Goal: Transaction & Acquisition: Book appointment/travel/reservation

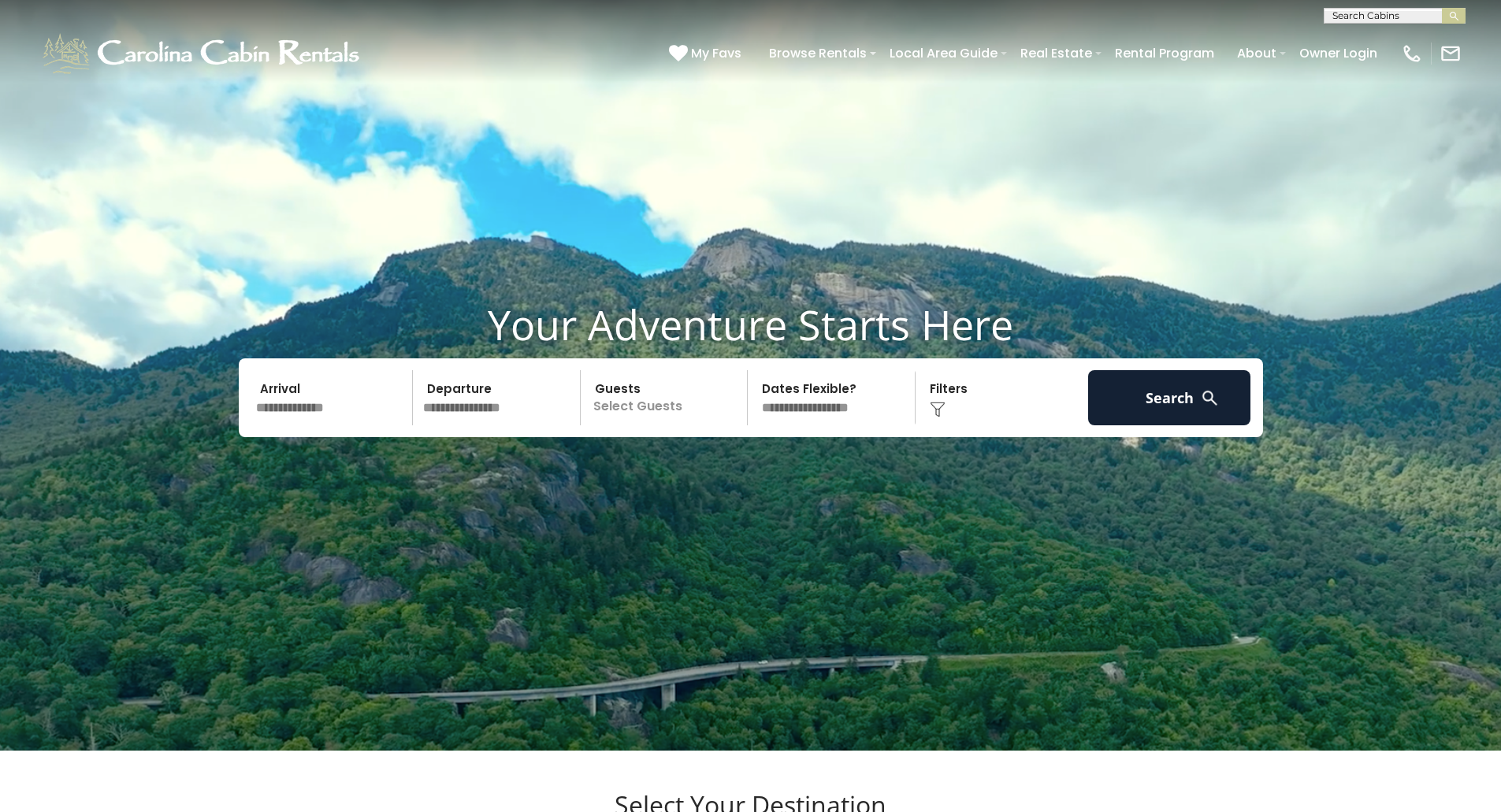
click at [330, 425] on input "text" at bounding box center [332, 397] width 163 height 55
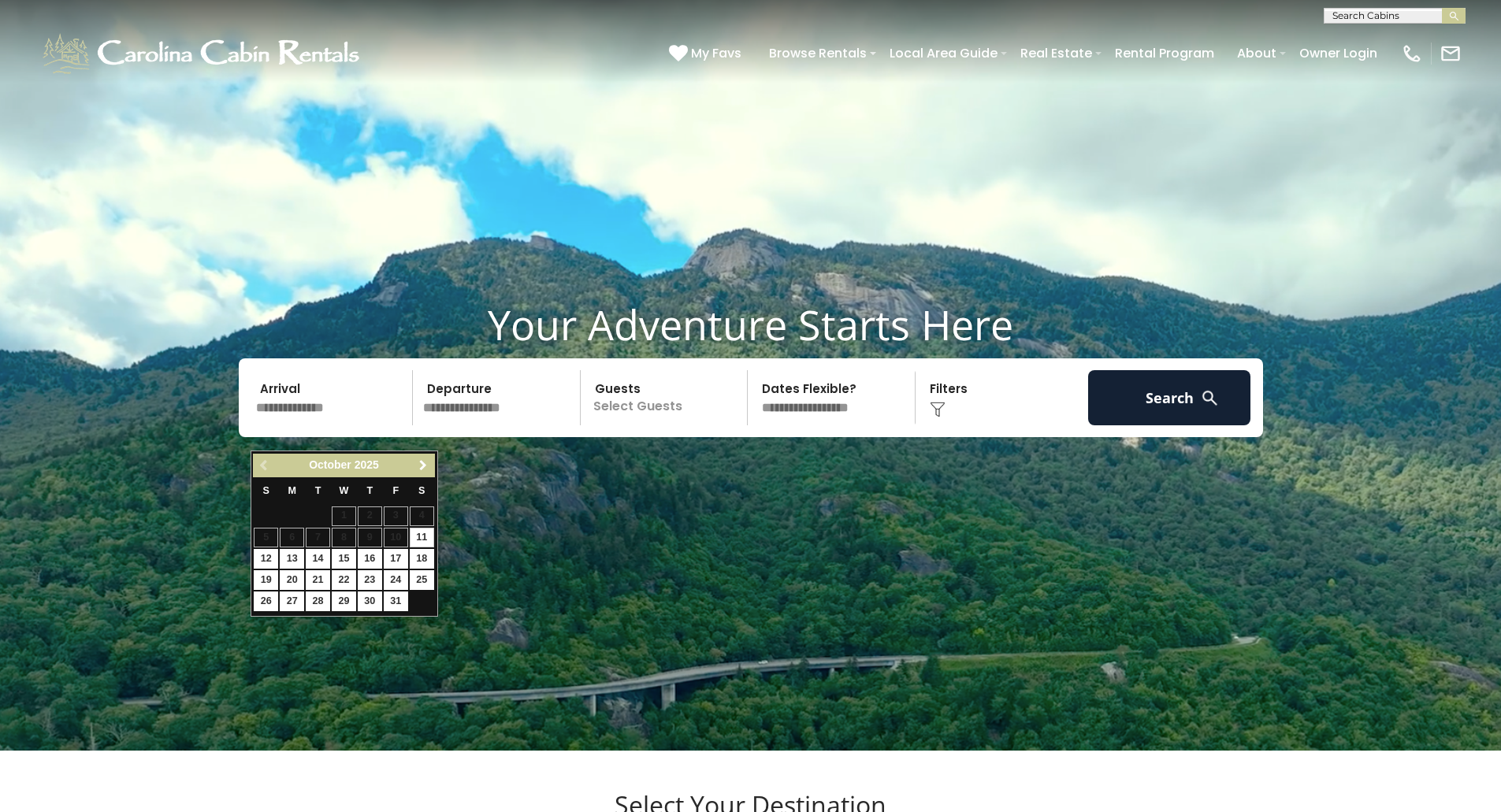
click at [425, 463] on span "Next" at bounding box center [423, 465] width 13 height 13
click at [423, 464] on span "Next" at bounding box center [423, 465] width 13 height 13
click at [402, 519] on link "2" at bounding box center [396, 517] width 24 height 20
type input "******"
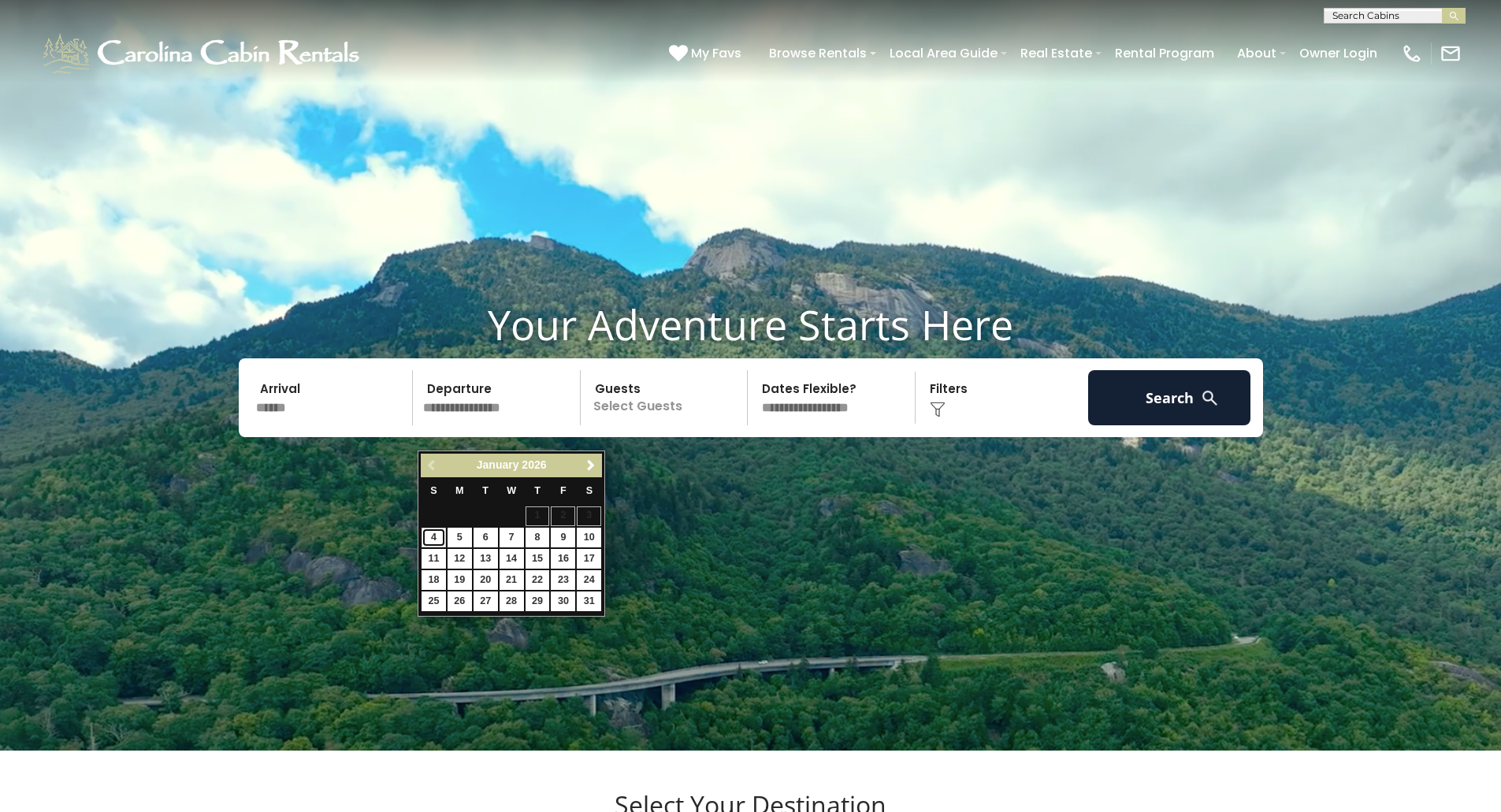
click at [426, 532] on link "4" at bounding box center [434, 538] width 24 height 20
type input "******"
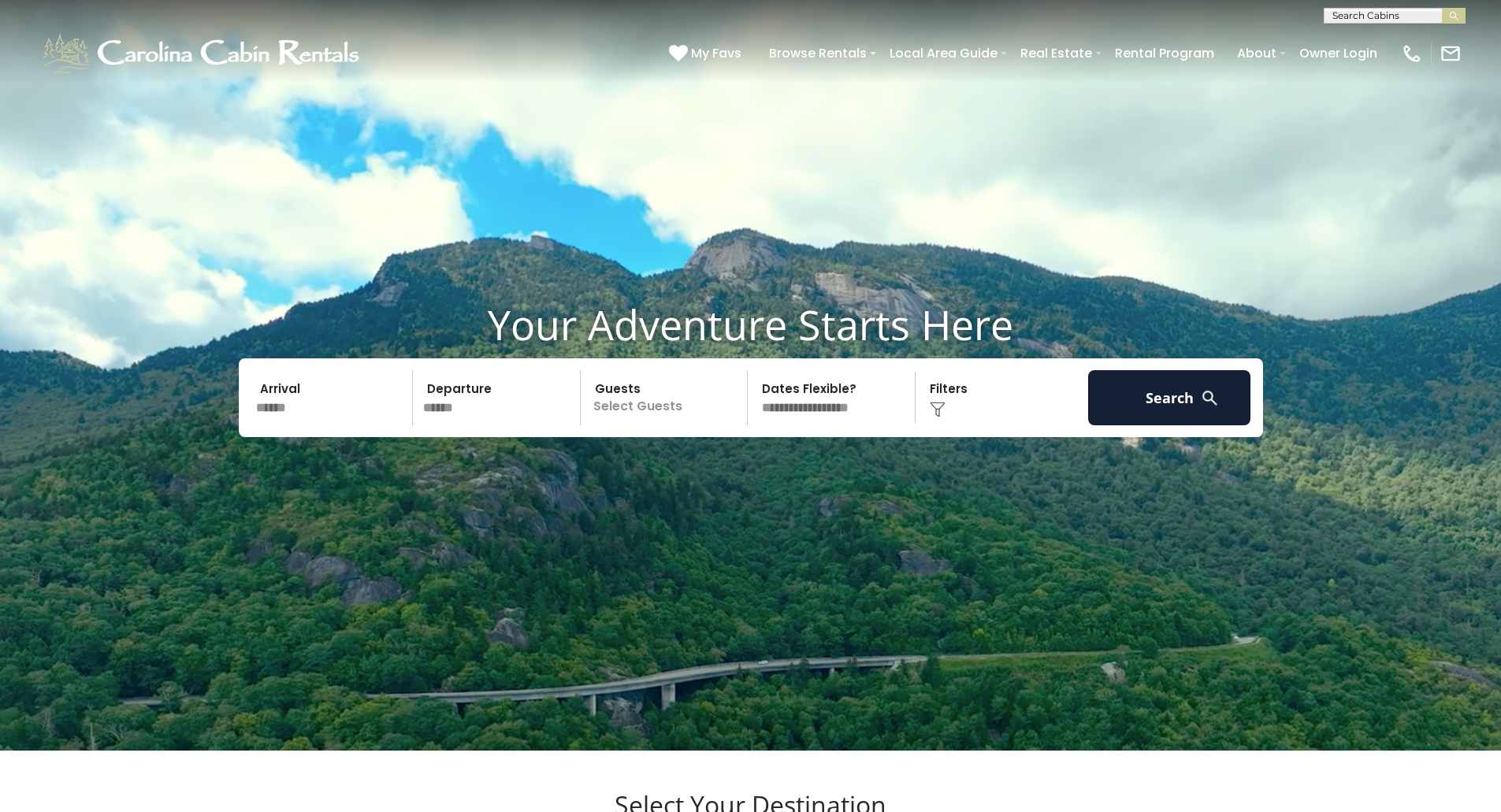
click at [634, 425] on p "Select Guests" at bounding box center [666, 397] width 162 height 55
click at [730, 472] on div "- 0 + +" at bounding box center [719, 463] width 81 height 18
click at [739, 470] on span "+" at bounding box center [741, 462] width 6 height 15
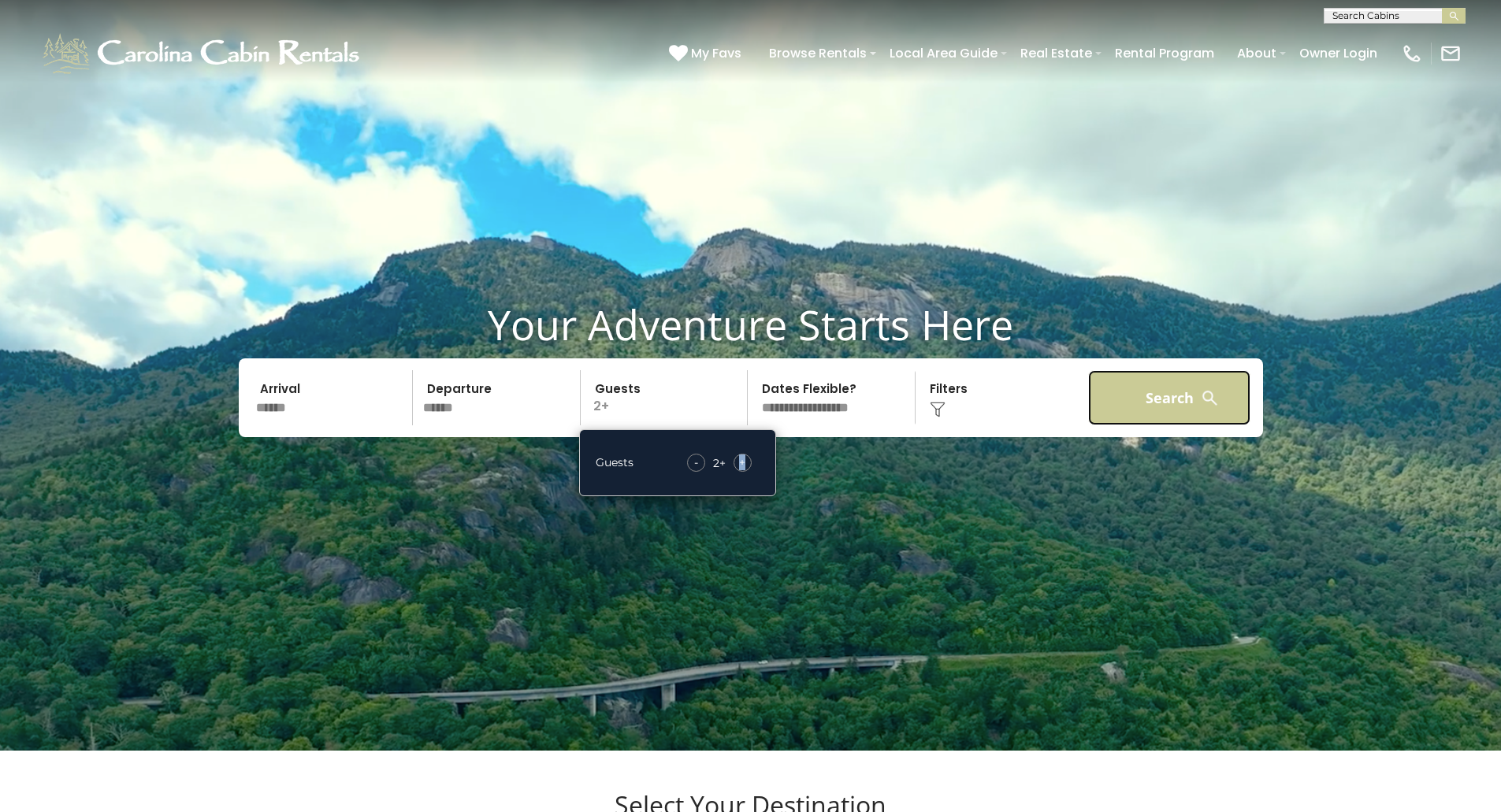
click at [1194, 425] on button "Search" at bounding box center [1170, 397] width 163 height 55
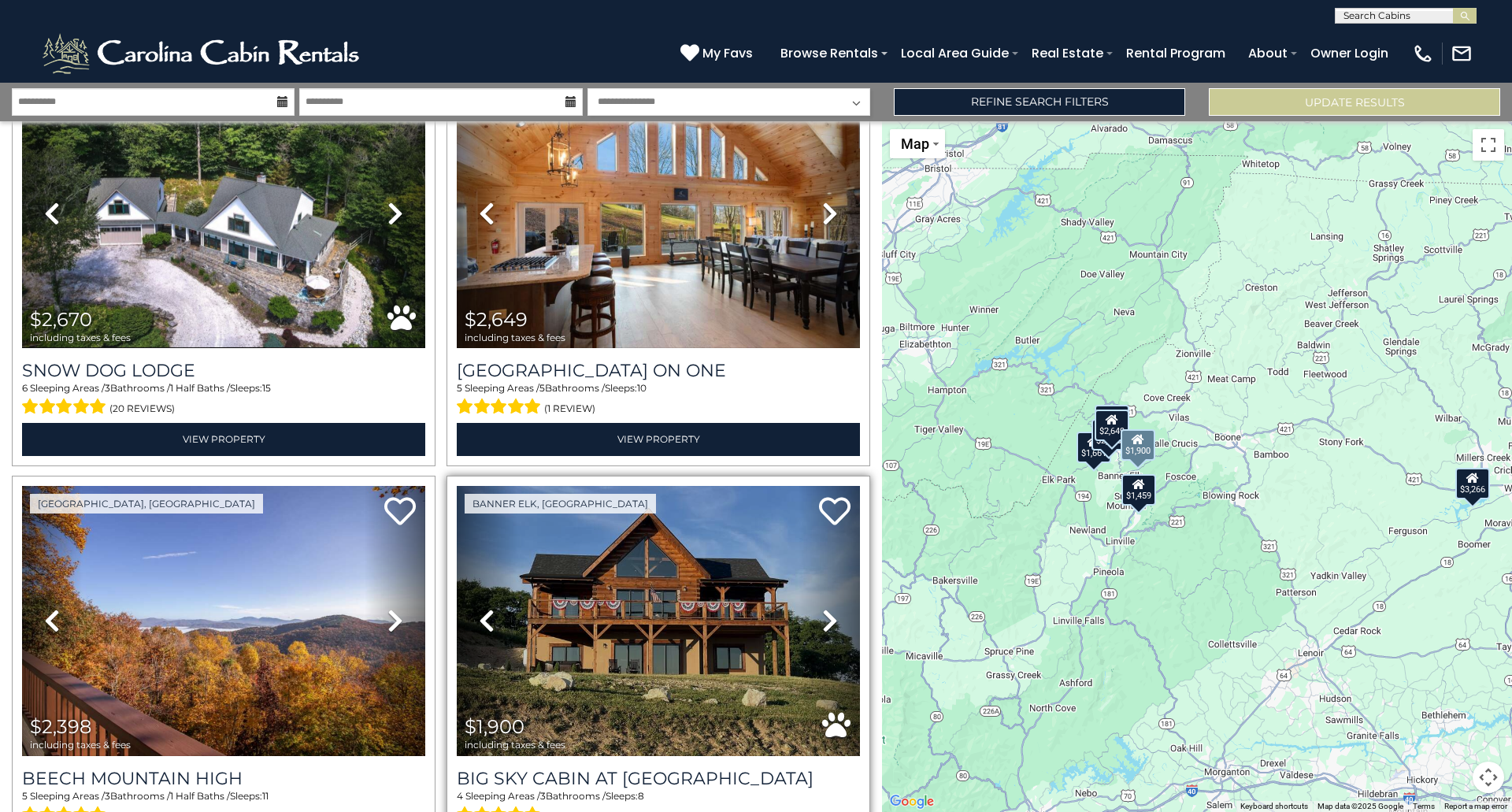
scroll to position [563, 0]
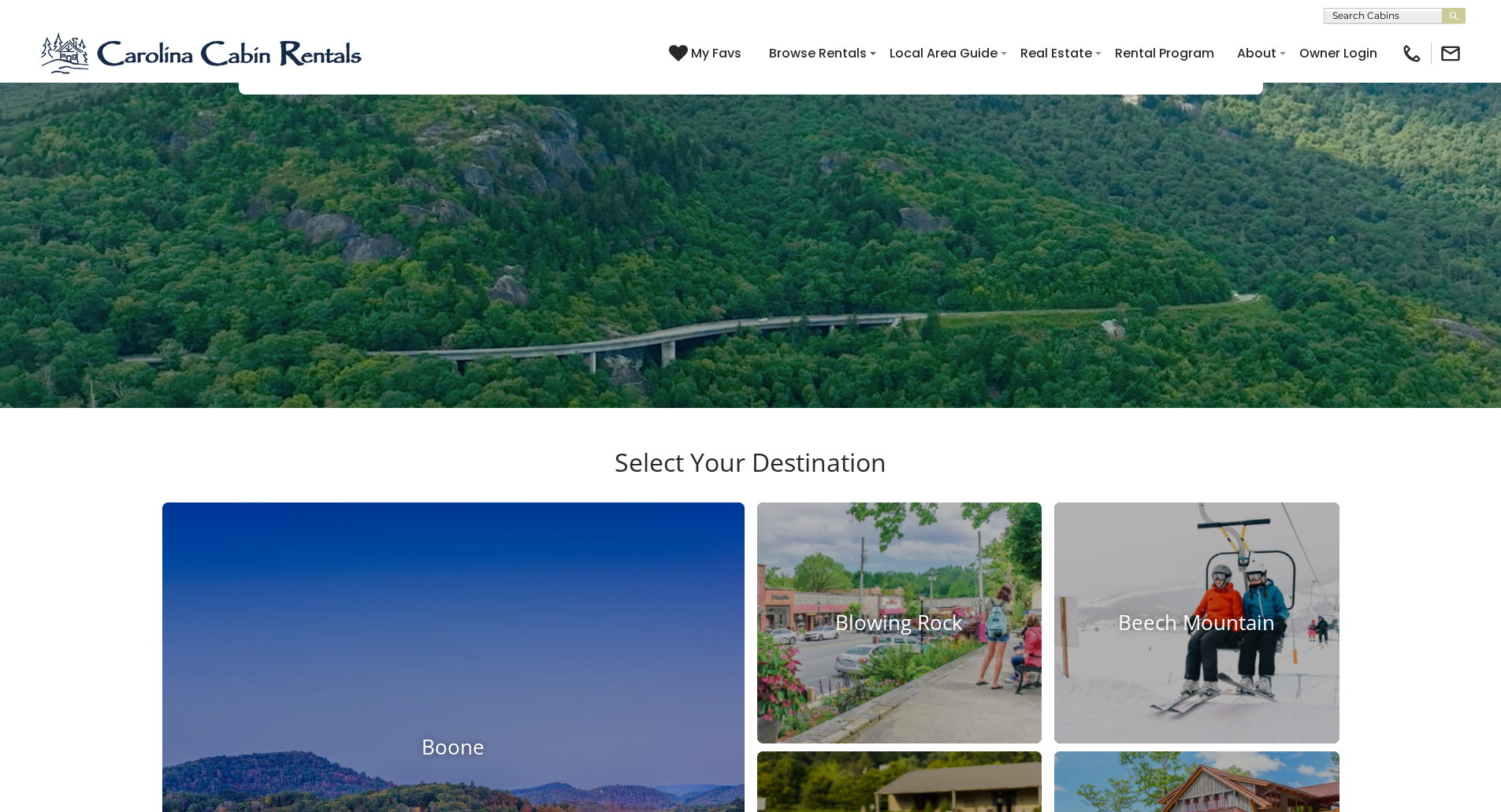
scroll to position [315, 0]
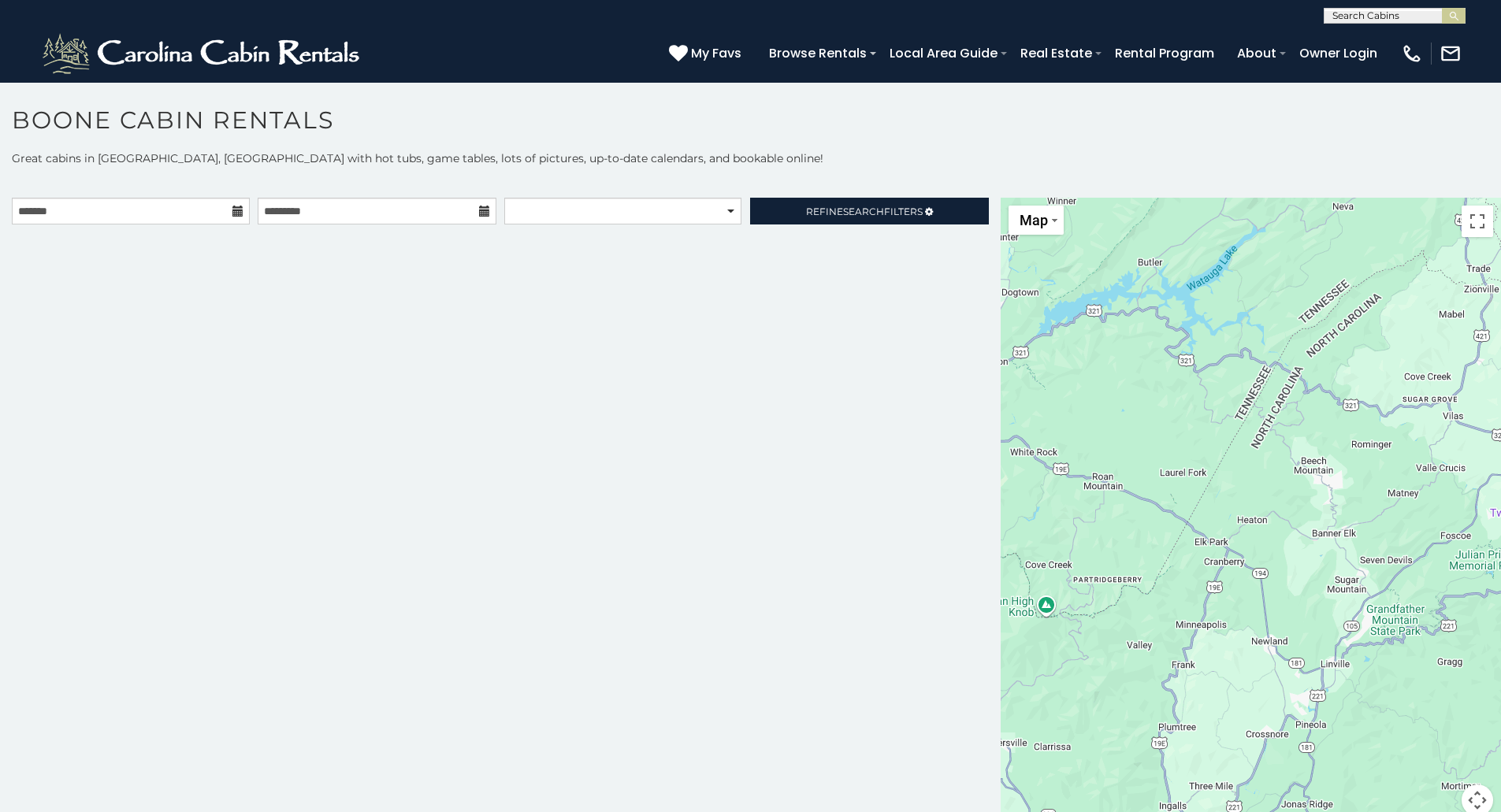
click at [240, 214] on icon at bounding box center [238, 211] width 11 height 11
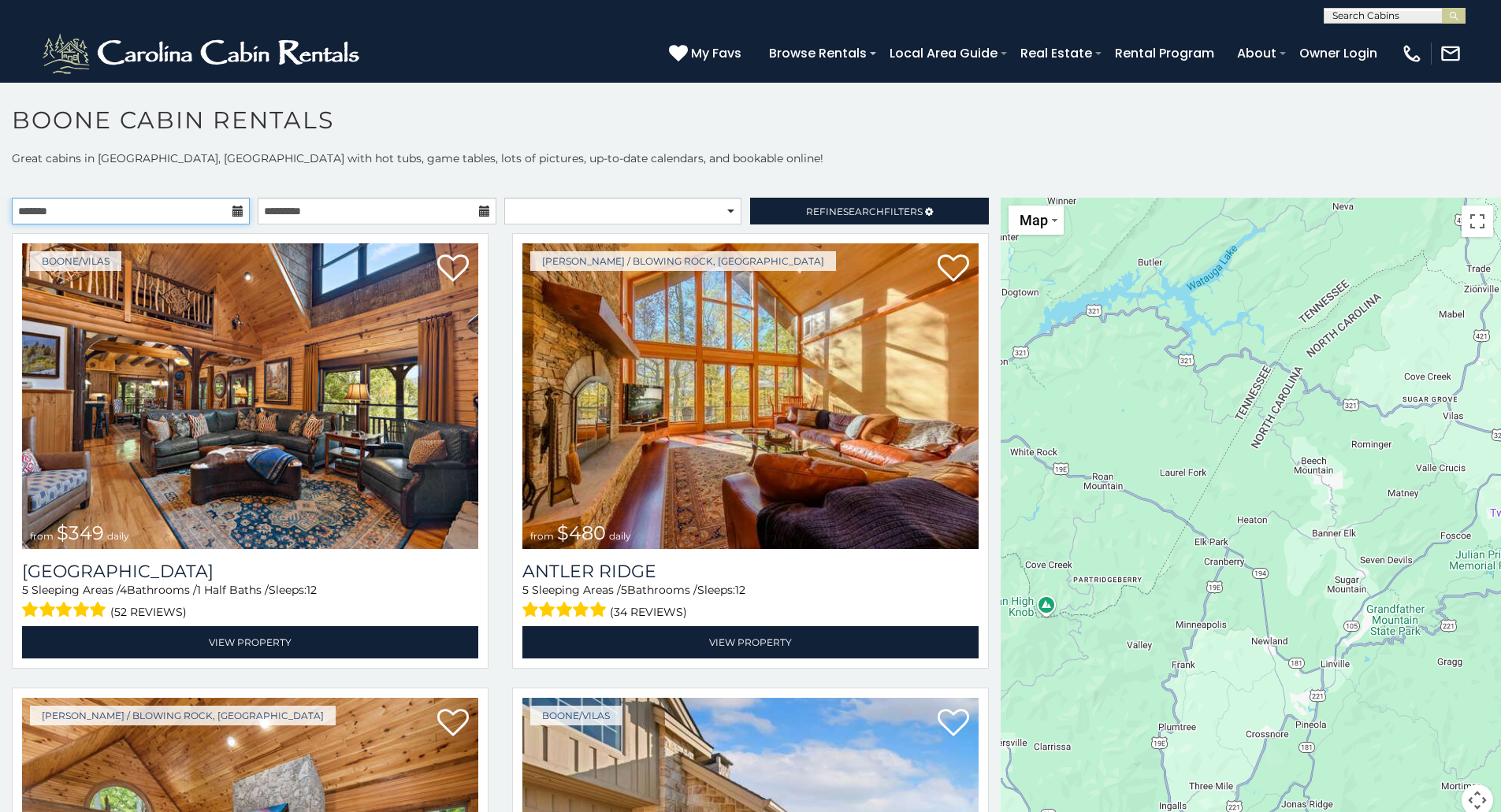
click at [240, 203] on input "text" at bounding box center [130, 211] width 238 height 27
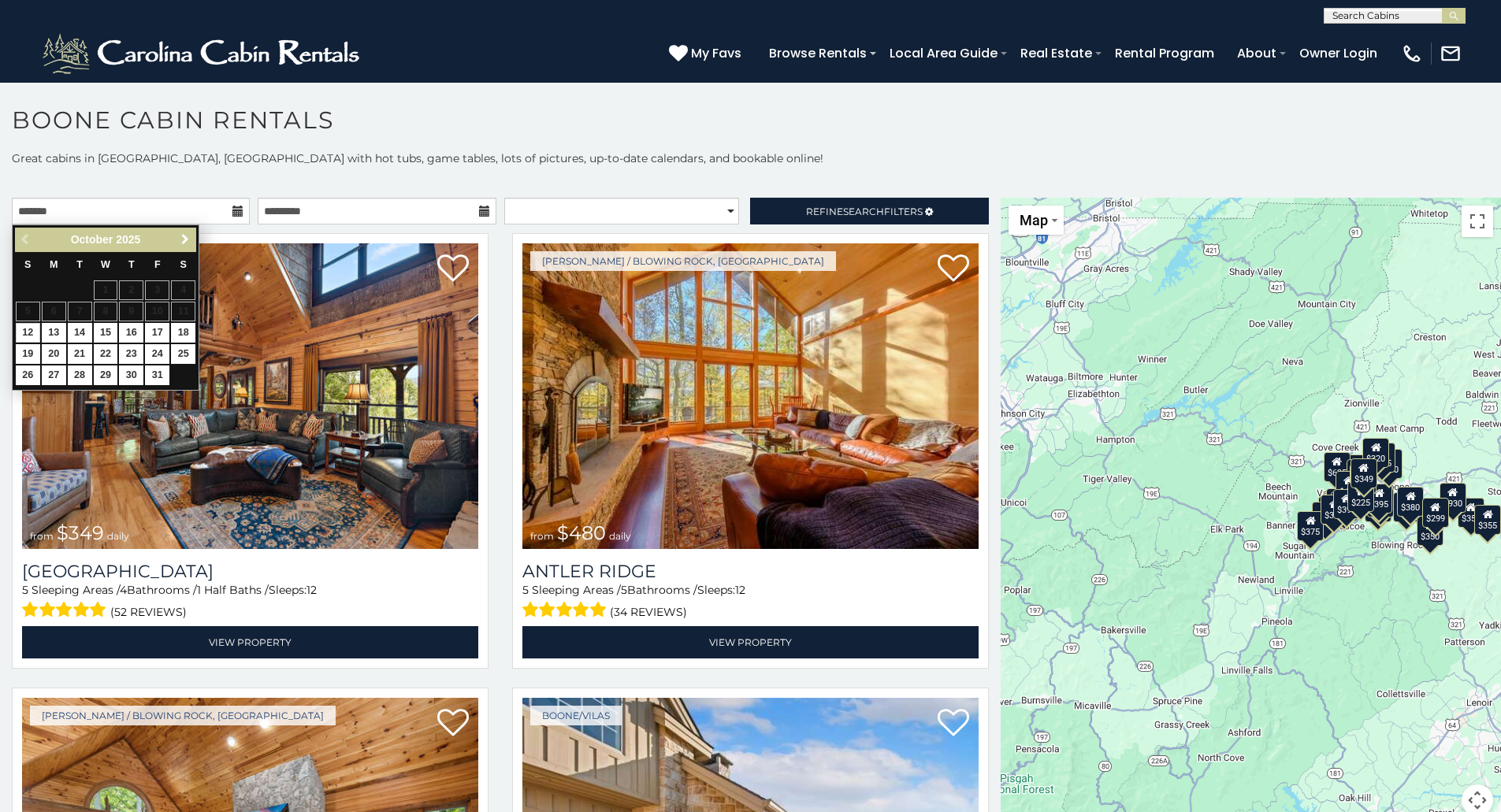
click at [179, 234] on span "Next" at bounding box center [186, 240] width 13 height 13
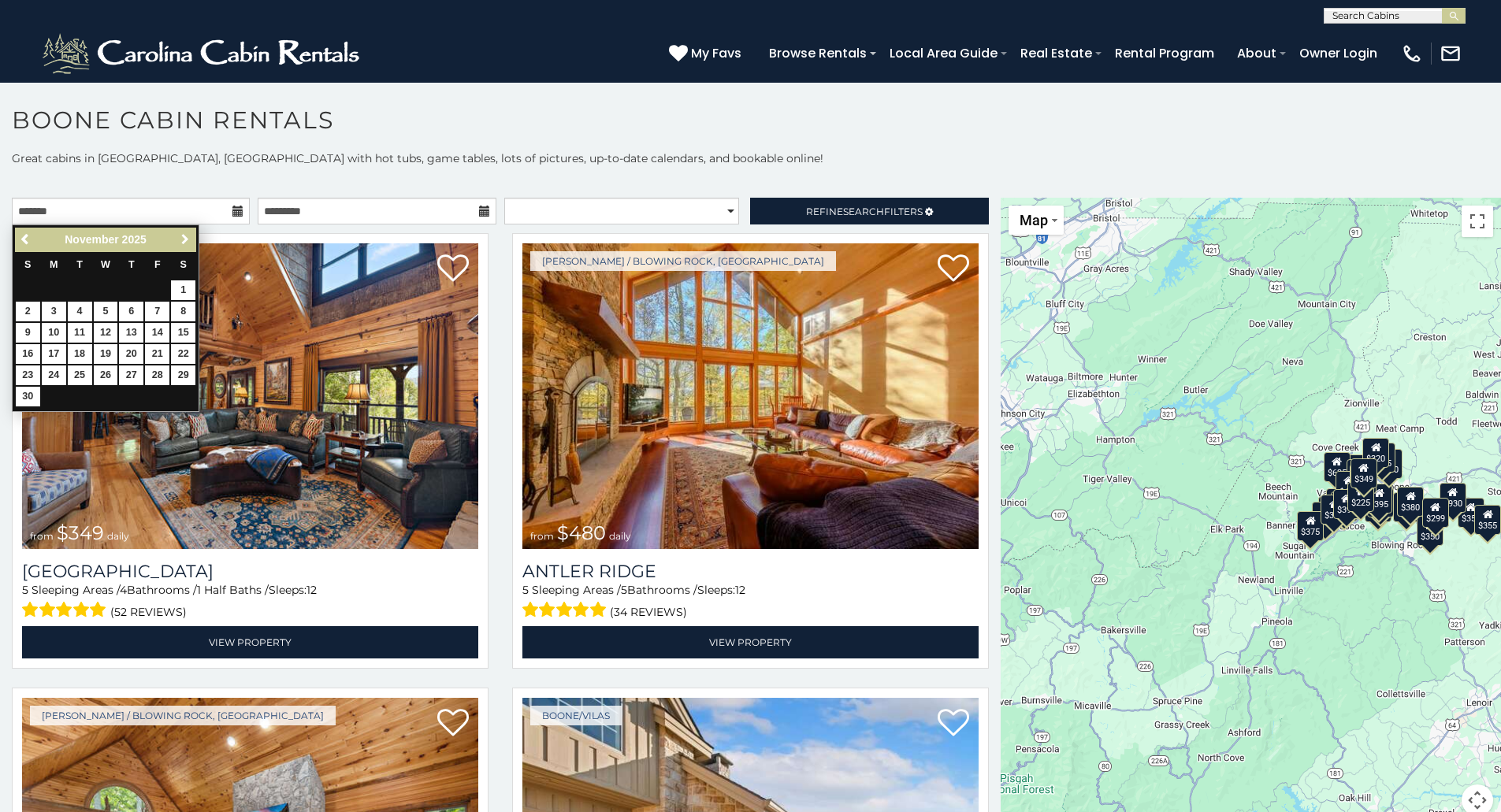
click at [178, 248] on link "Next" at bounding box center [185, 240] width 20 height 20
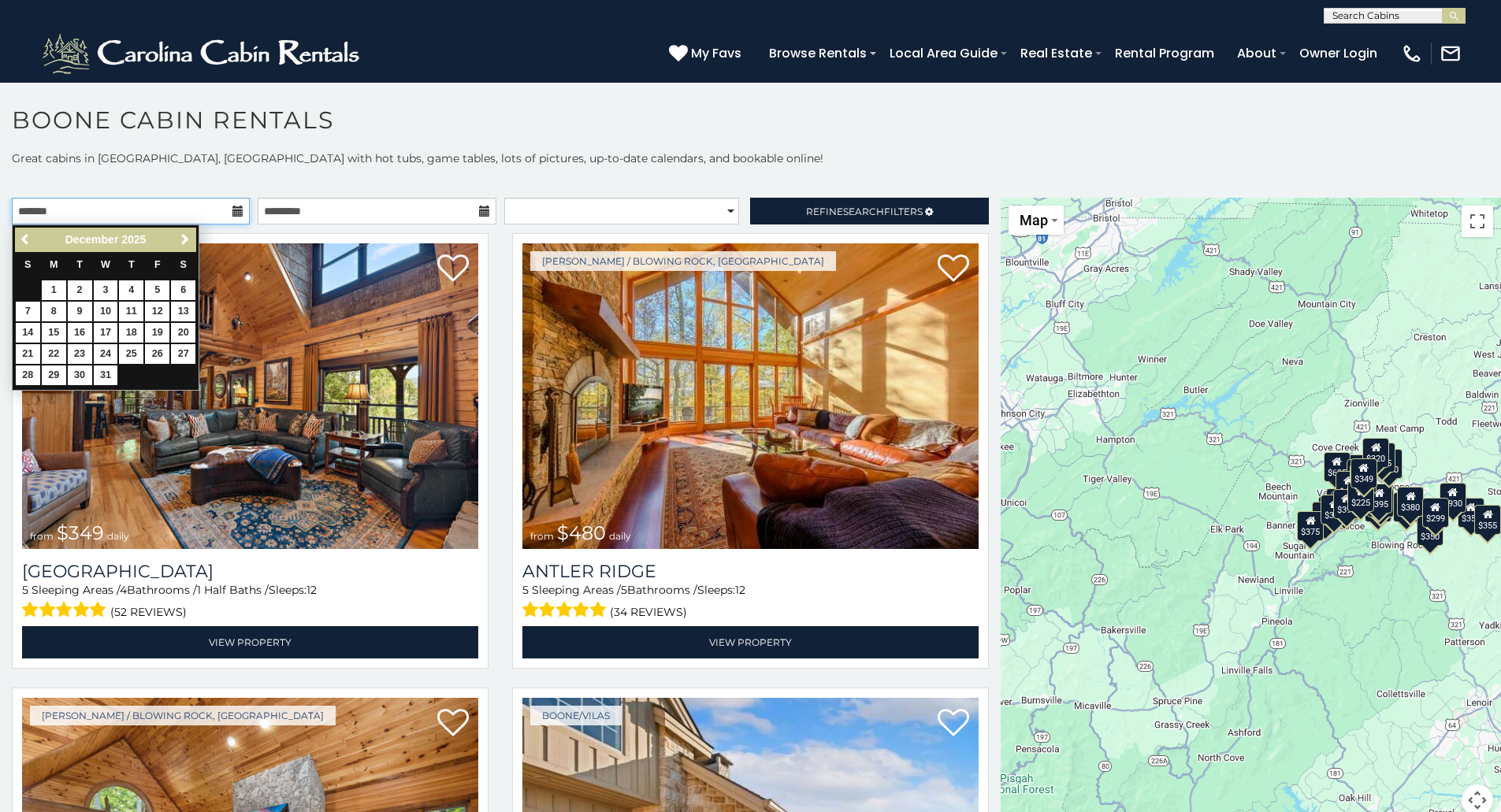
click at [180, 223] on input "text" at bounding box center [130, 211] width 238 height 27
click at [182, 231] on link "Next" at bounding box center [185, 240] width 20 height 20
click at [158, 289] on link "2" at bounding box center [157, 291] width 24 height 20
type input "**********"
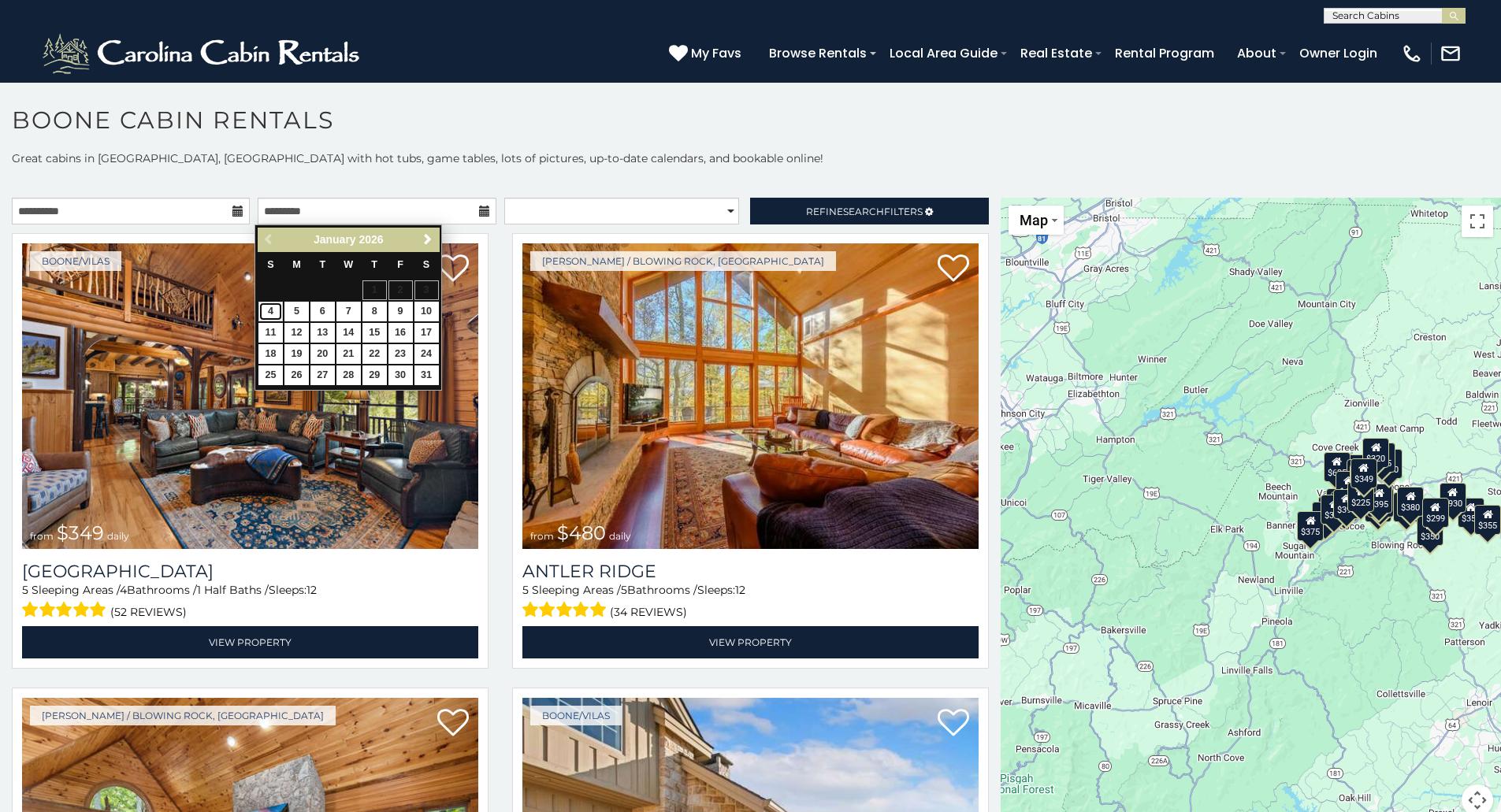
click at [267, 307] on link "4" at bounding box center [270, 311] width 24 height 20
type input "**********"
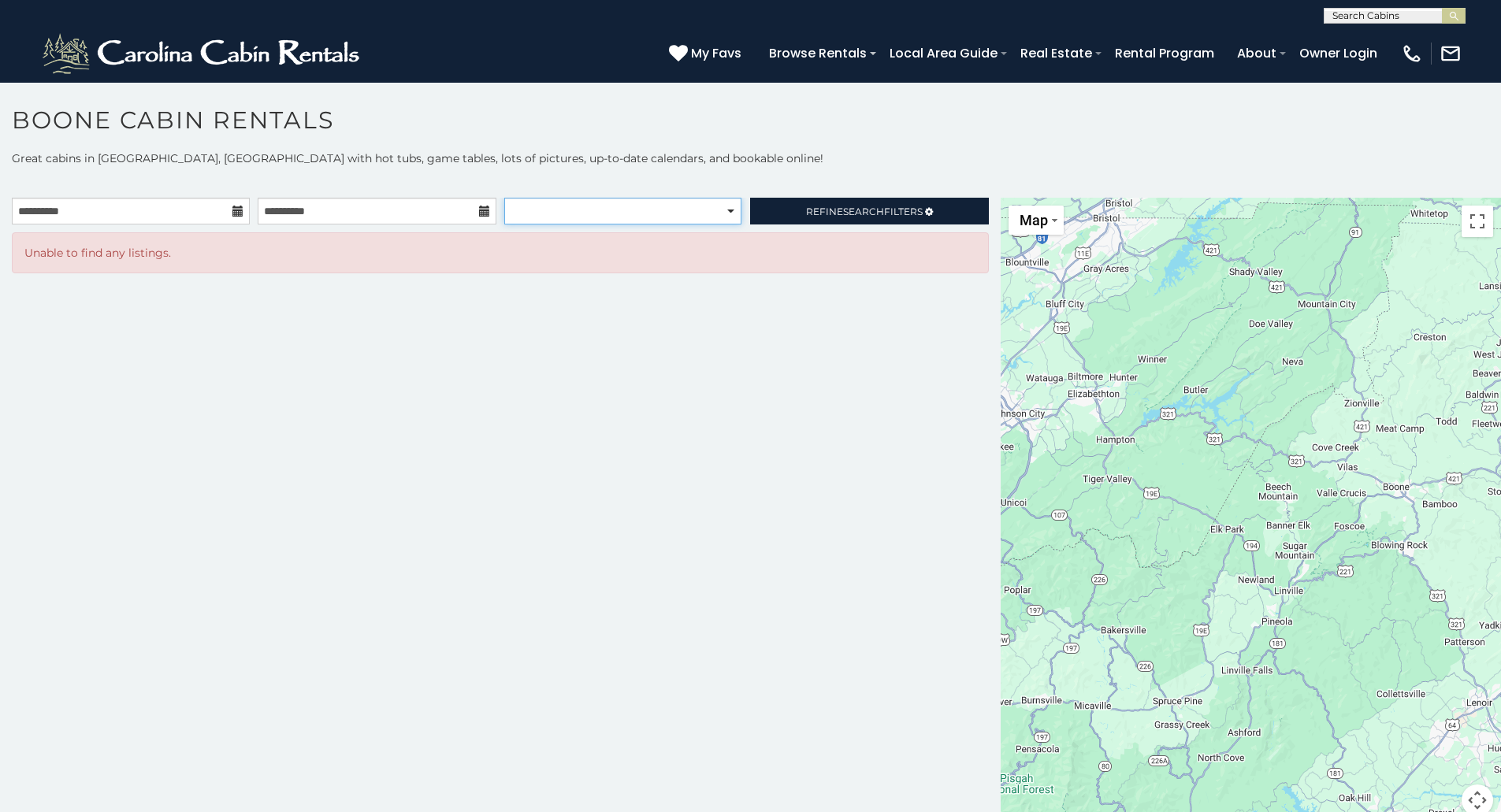
click at [656, 209] on select "**********" at bounding box center [623, 211] width 237 height 27
click at [680, 175] on p at bounding box center [750, 181] width 1501 height 15
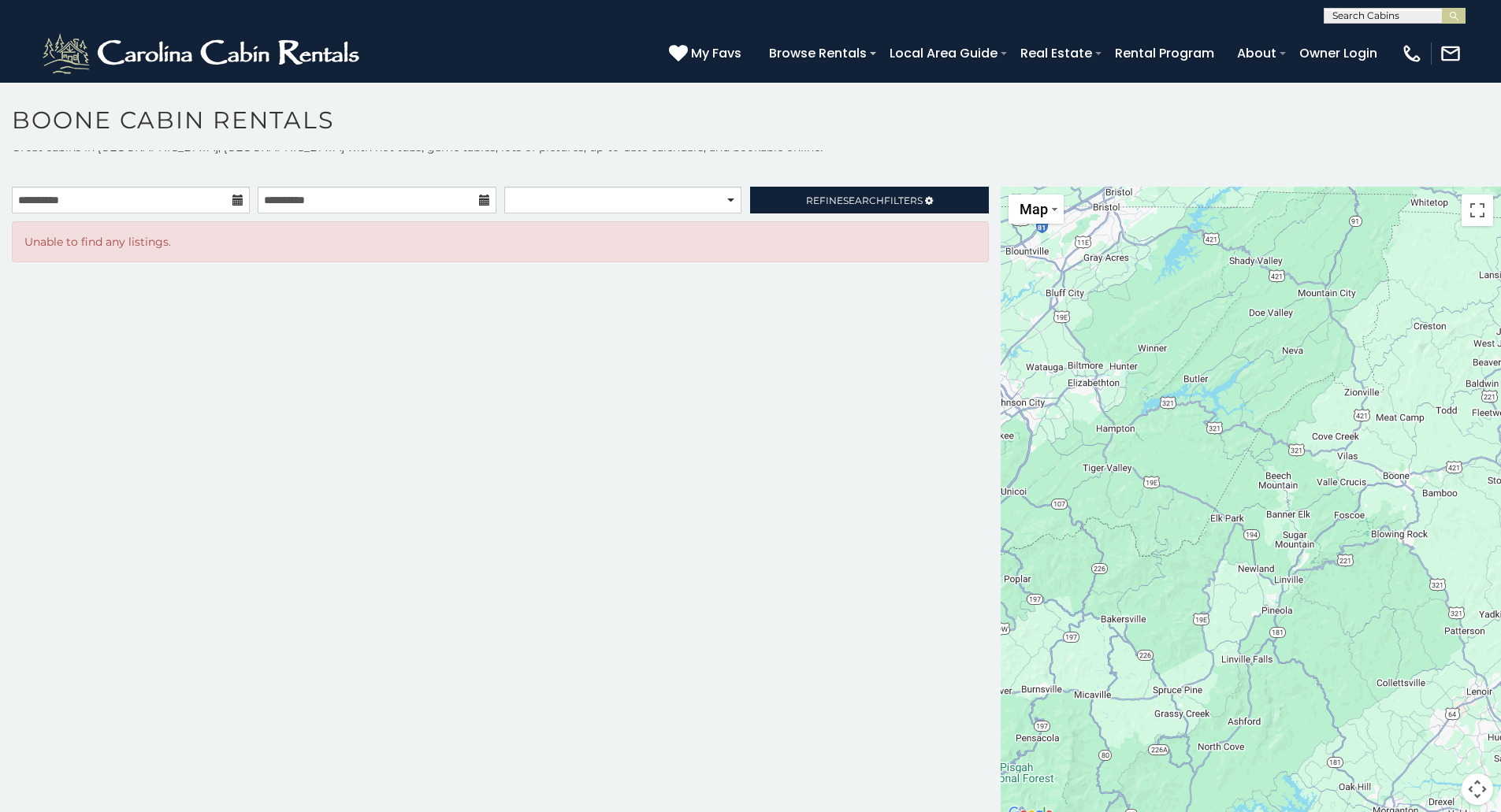
scroll to position [14, 0]
click at [858, 202] on span "Search" at bounding box center [863, 196] width 41 height 12
